Goal: Information Seeking & Learning: Learn about a topic

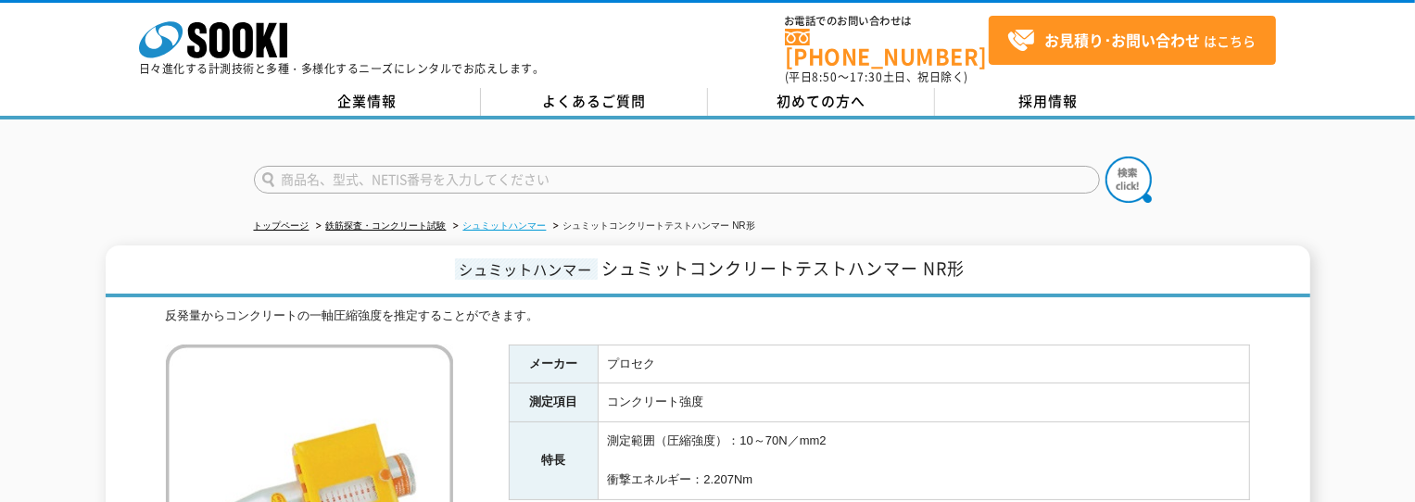
click at [509, 221] on link "シュミットハンマー" at bounding box center [504, 226] width 83 height 10
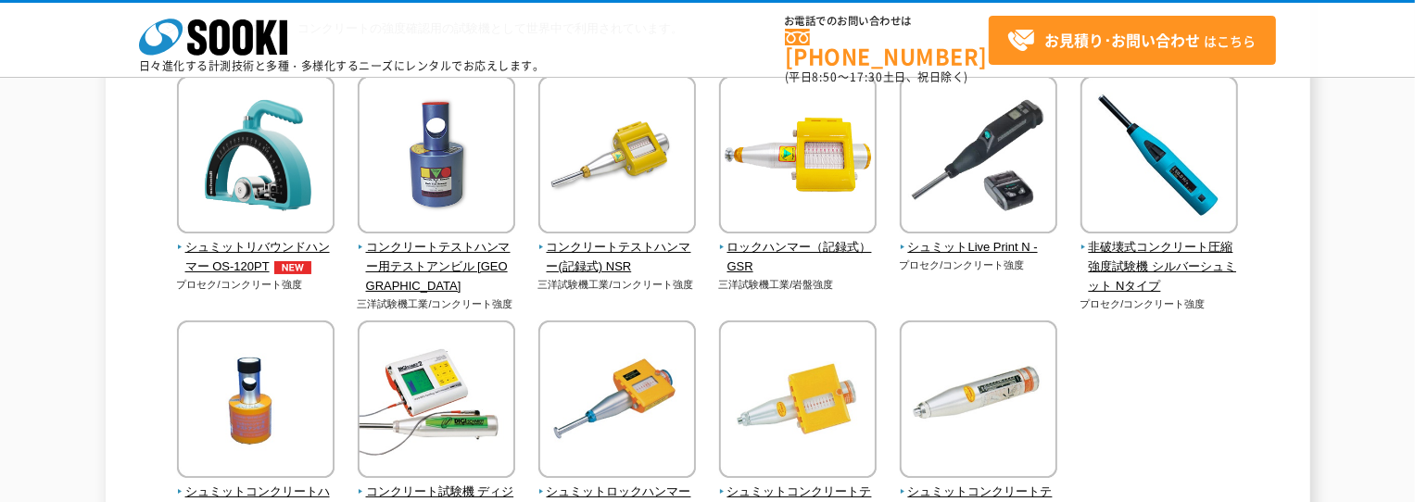
scroll to position [185, 0]
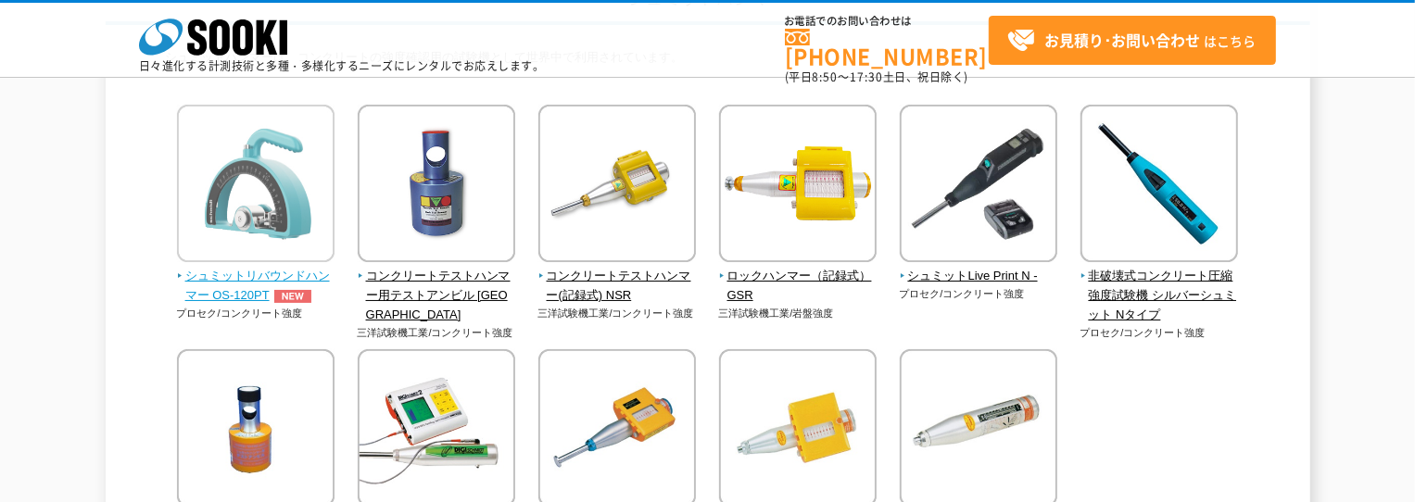
click at [255, 273] on span "シュミットリバウンドハンマー OS-120PT" at bounding box center [256, 286] width 159 height 39
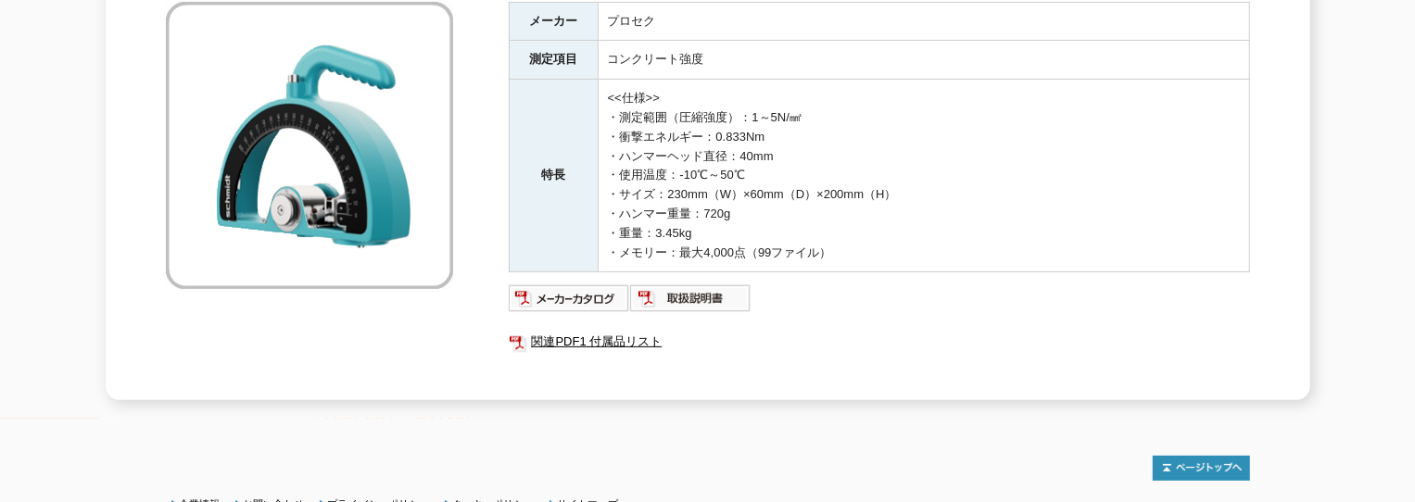
scroll to position [371, 0]
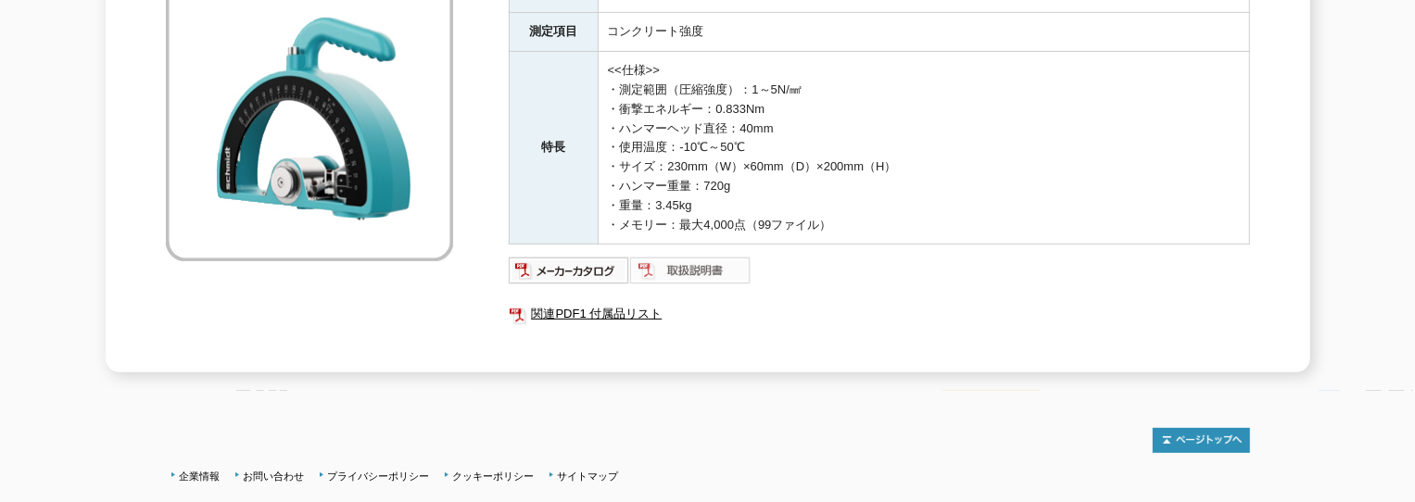
click at [718, 256] on img at bounding box center [690, 271] width 121 height 30
